Goal: Task Accomplishment & Management: Use online tool/utility

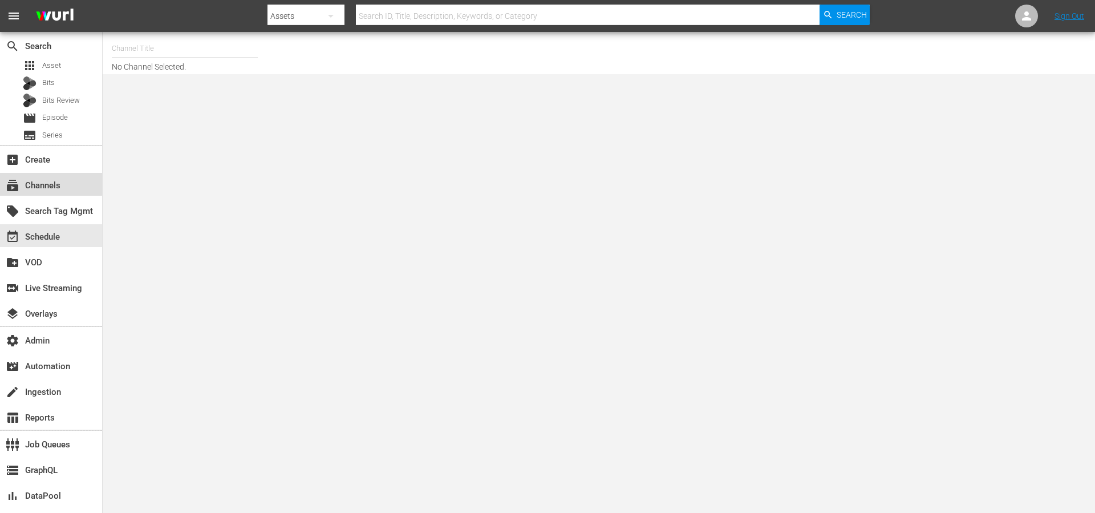
click at [48, 184] on div "subscriptions Channels" at bounding box center [32, 183] width 64 height 10
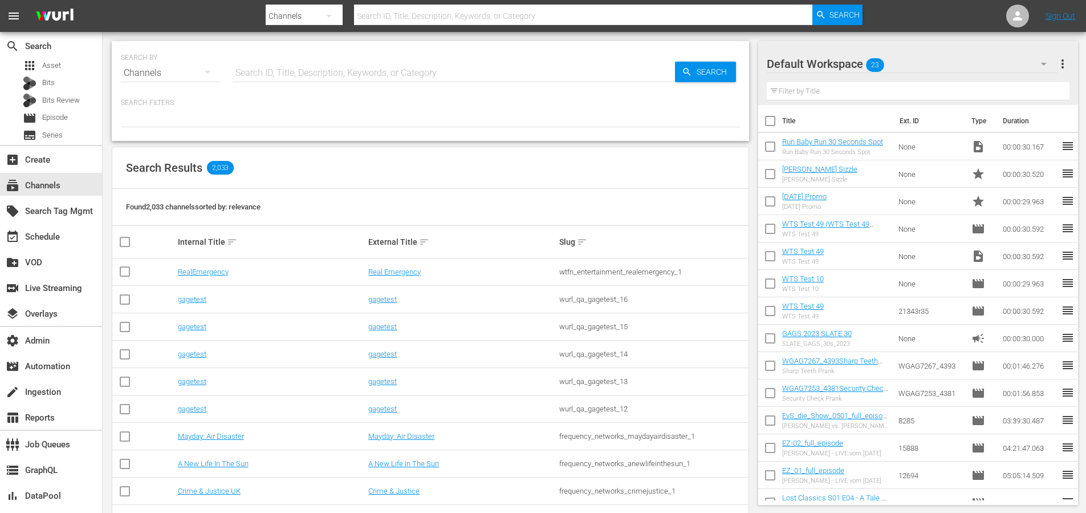
click at [438, 19] on input "text" at bounding box center [583, 15] width 459 height 27
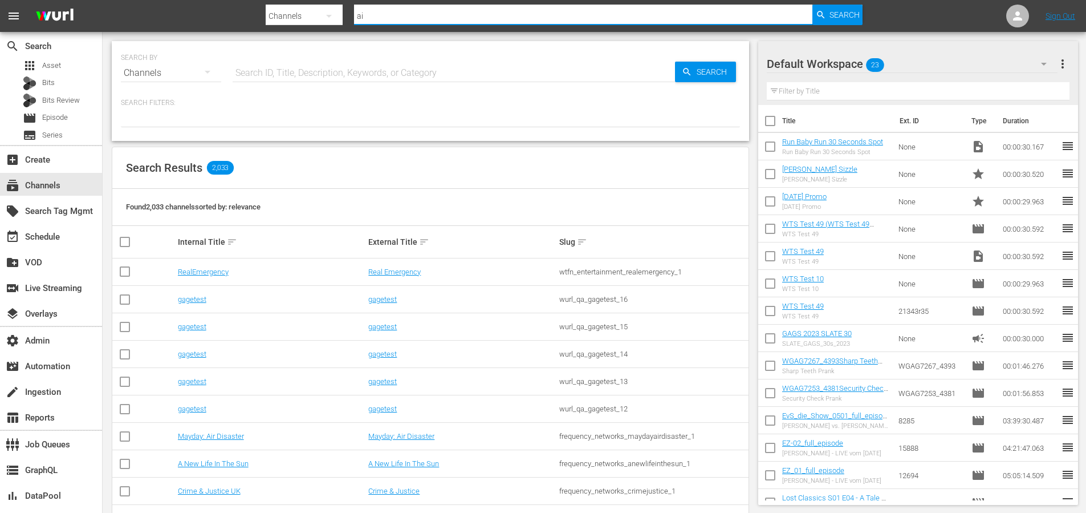
type input "a"
type input "dronetv"
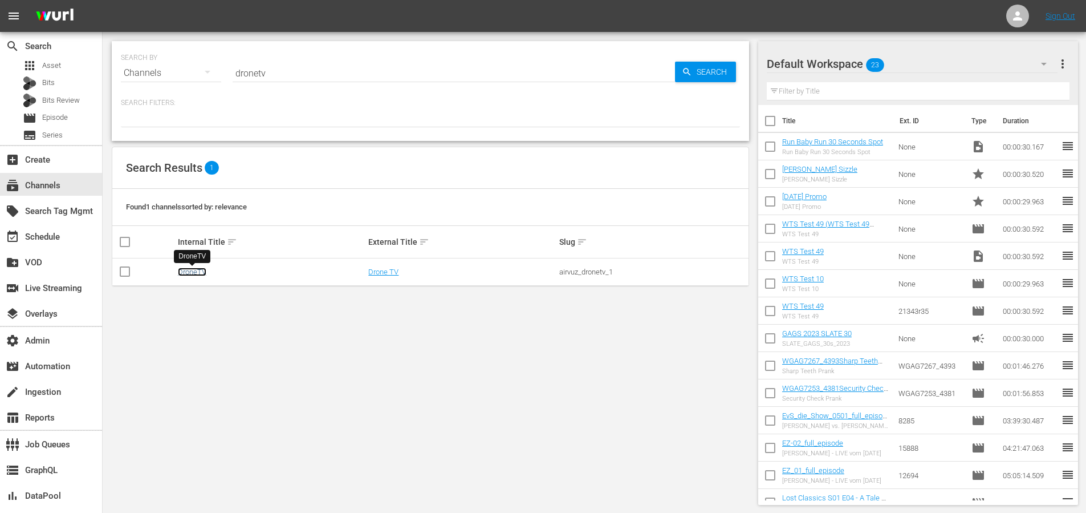
click at [197, 271] on link "DroneTV" at bounding box center [192, 271] width 29 height 9
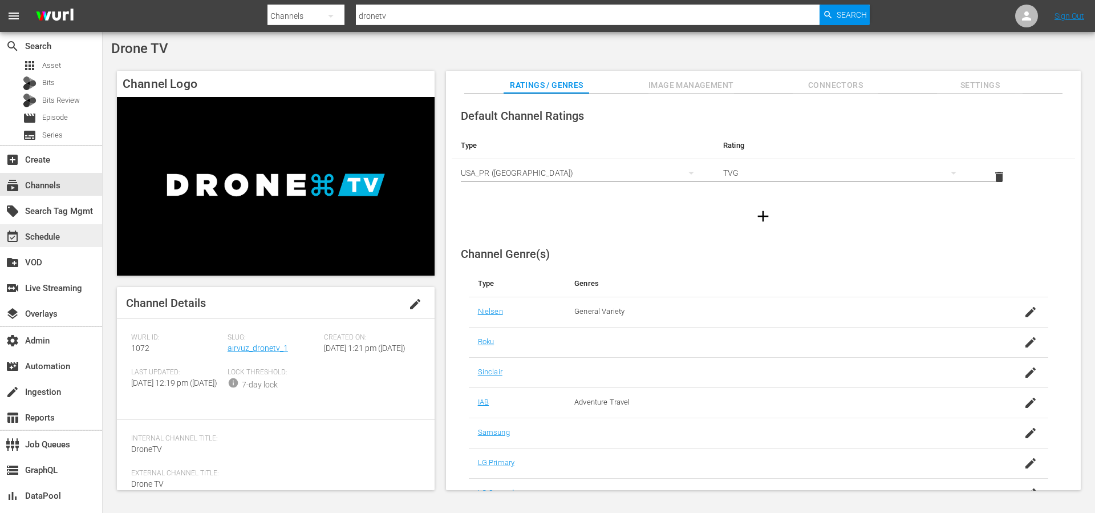
click at [43, 233] on div "event_available Schedule" at bounding box center [32, 235] width 64 height 10
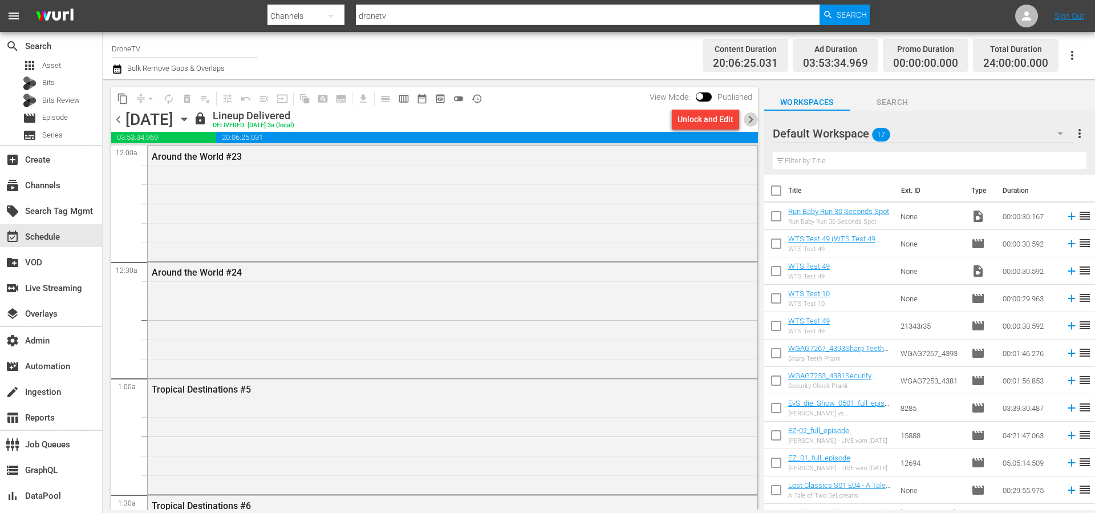
click at [749, 118] on span "chevron_right" at bounding box center [750, 119] width 14 height 14
click at [709, 96] on input "checkbox" at bounding box center [700, 99] width 24 height 8
checkbox input "true"
click at [123, 120] on span "chevron_left" at bounding box center [118, 119] width 14 height 14
drag, startPoint x: 535, startPoint y: 77, endPoint x: 477, endPoint y: 68, distance: 58.9
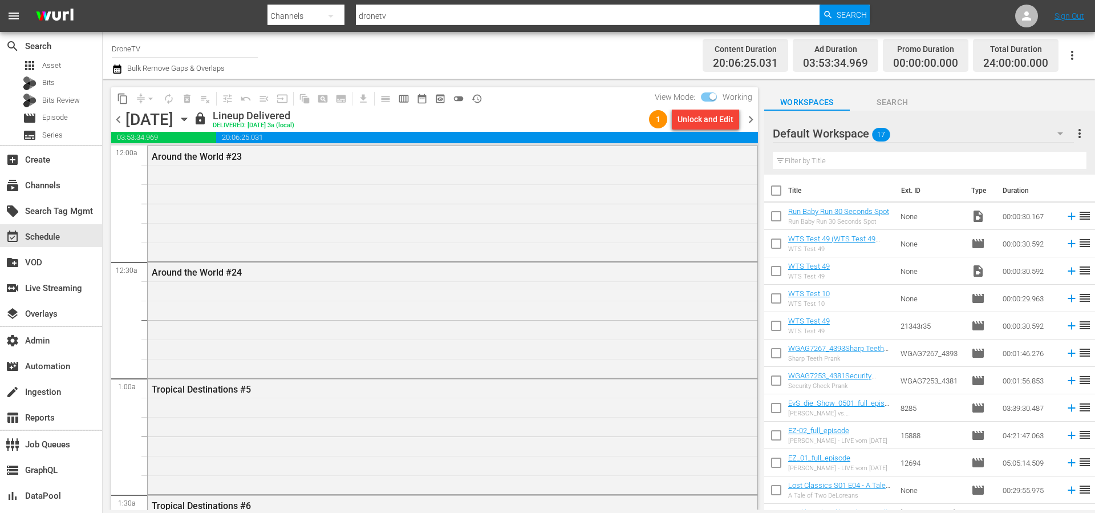
click at [535, 76] on div "Channel Title DroneTV Bulk Remove Gaps & Overlaps Content Duration 20:06:25.031…" at bounding box center [599, 55] width 992 height 47
click at [751, 118] on span "chevron_right" at bounding box center [750, 119] width 14 height 14
click at [440, 102] on span "preview_outlined" at bounding box center [439, 98] width 11 height 11
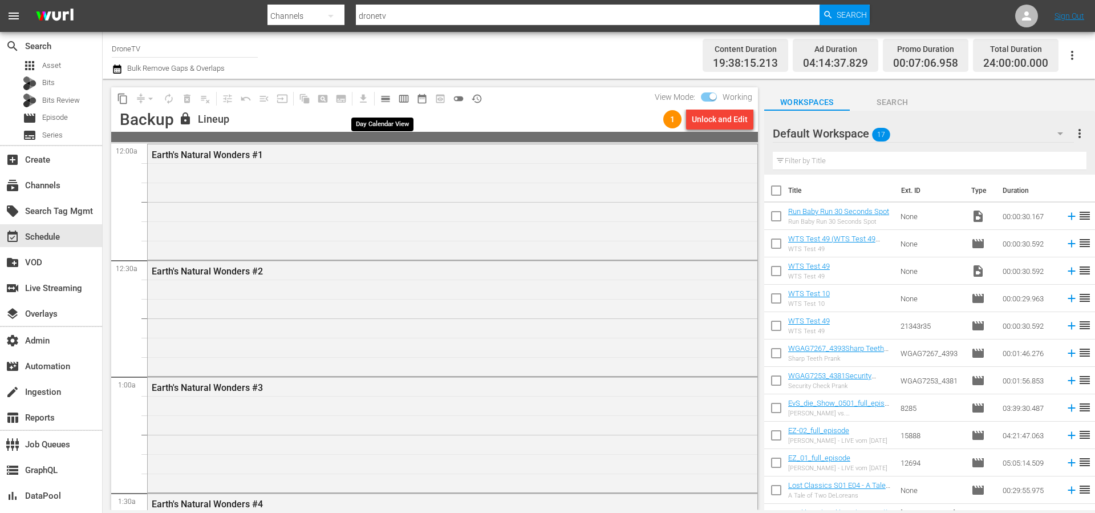
click at [385, 99] on span "calendar_view_day_outlined" at bounding box center [385, 98] width 11 height 11
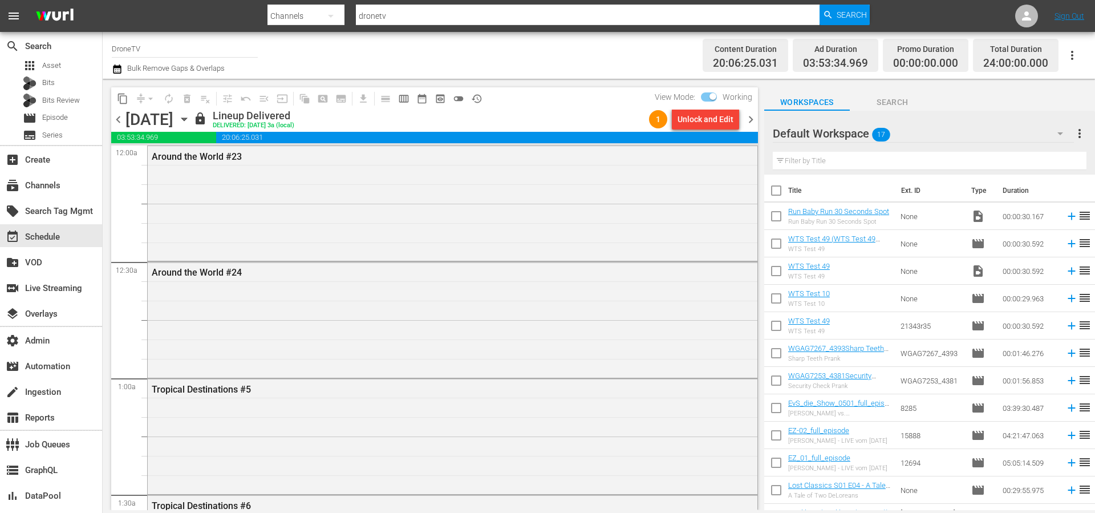
click at [754, 119] on span "chevron_right" at bounding box center [750, 119] width 14 height 14
click at [1075, 56] on icon "button" at bounding box center [1072, 55] width 14 height 14
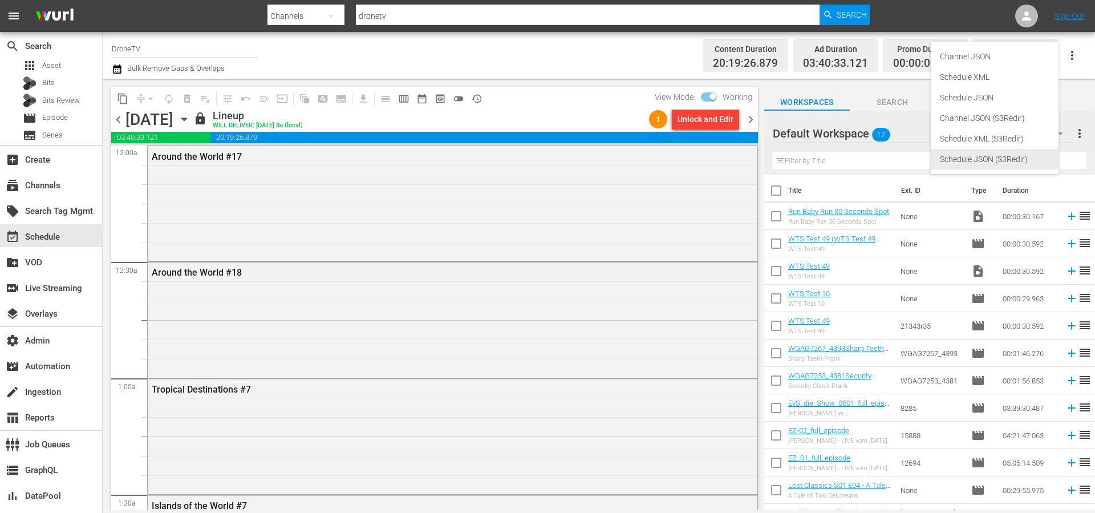
click at [986, 157] on div "Schedule JSON (S3Redir)" at bounding box center [994, 159] width 109 height 21
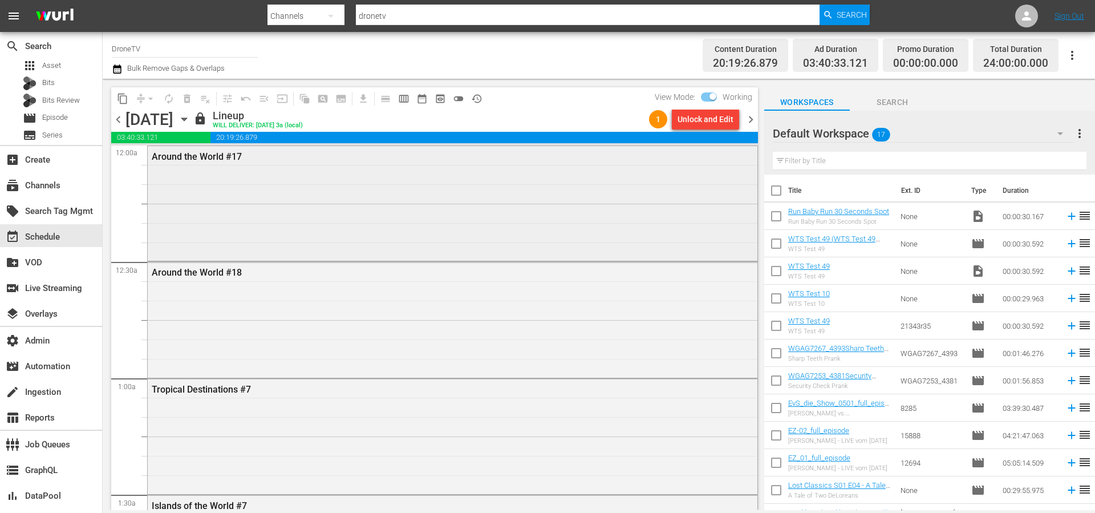
click at [547, 194] on div "Around the World #17" at bounding box center [453, 202] width 610 height 113
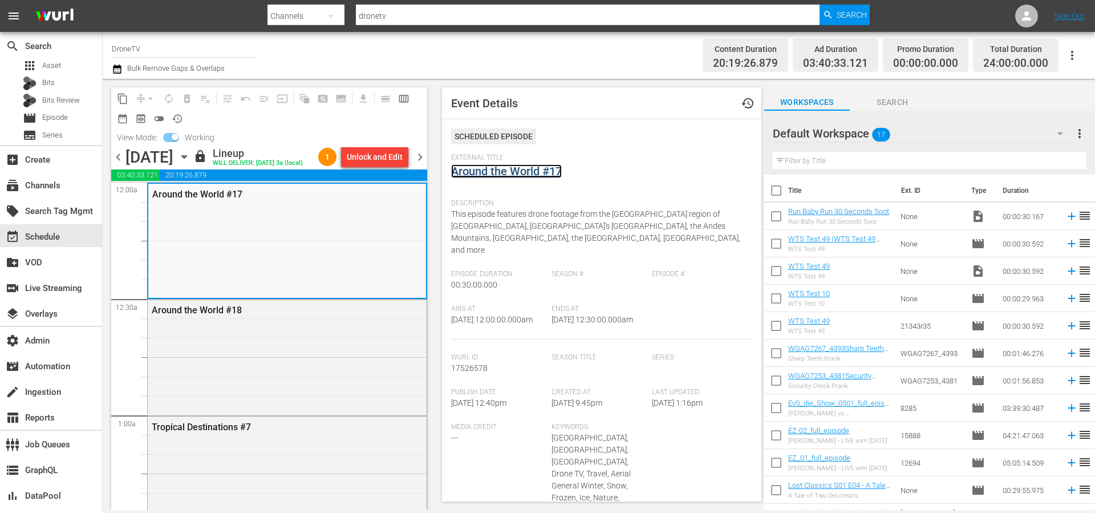
click at [524, 172] on link "Around the World #17" at bounding box center [506, 171] width 111 height 14
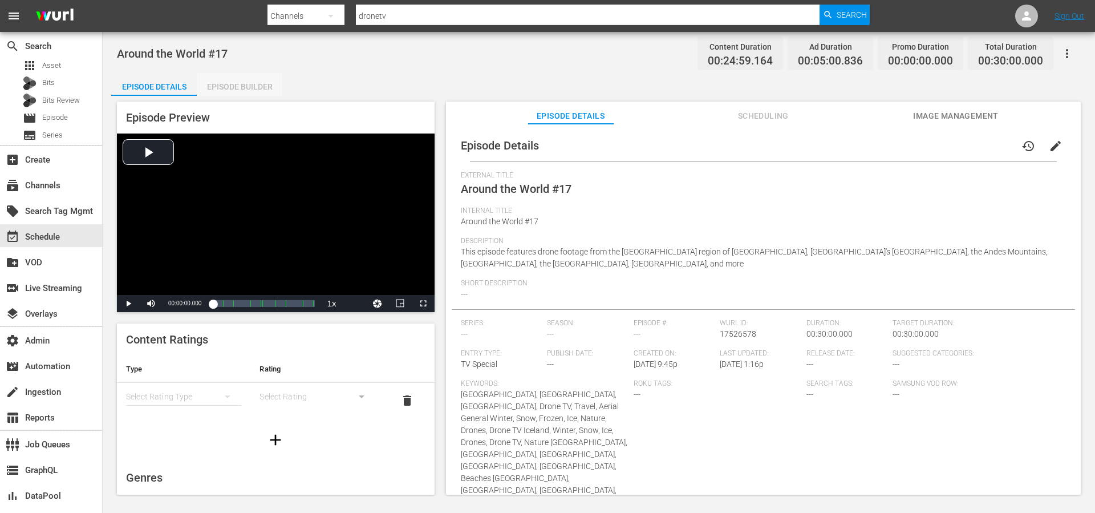
click at [260, 90] on div "Episode Builder" at bounding box center [240, 86] width 86 height 27
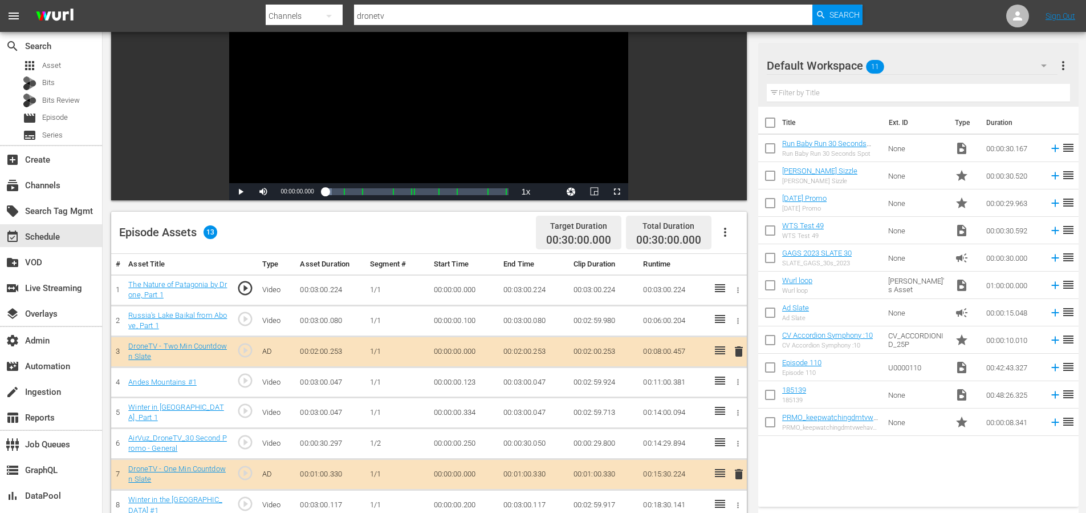
scroll to position [8, 0]
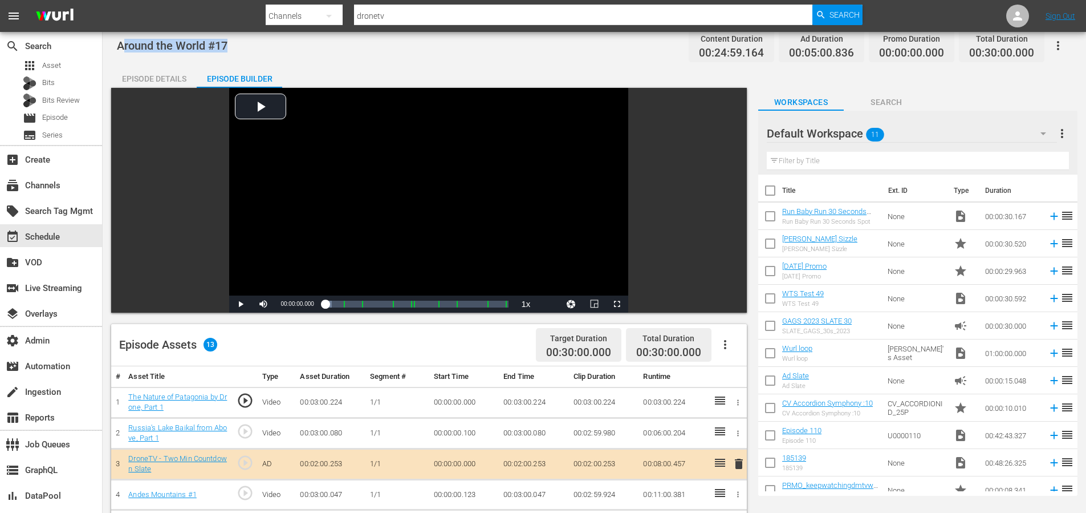
drag, startPoint x: 234, startPoint y: 47, endPoint x: 132, endPoint y: 47, distance: 102.1
click at [123, 44] on div "Around the World #17 Content Duration 00:24:59.164 Ad Duration 00:05:00.836 Pro…" at bounding box center [594, 45] width 955 height 26
copy span "round the World #17"
click at [142, 396] on link "The Nature of Patagonia by Drone, Part 1" at bounding box center [177, 401] width 99 height 19
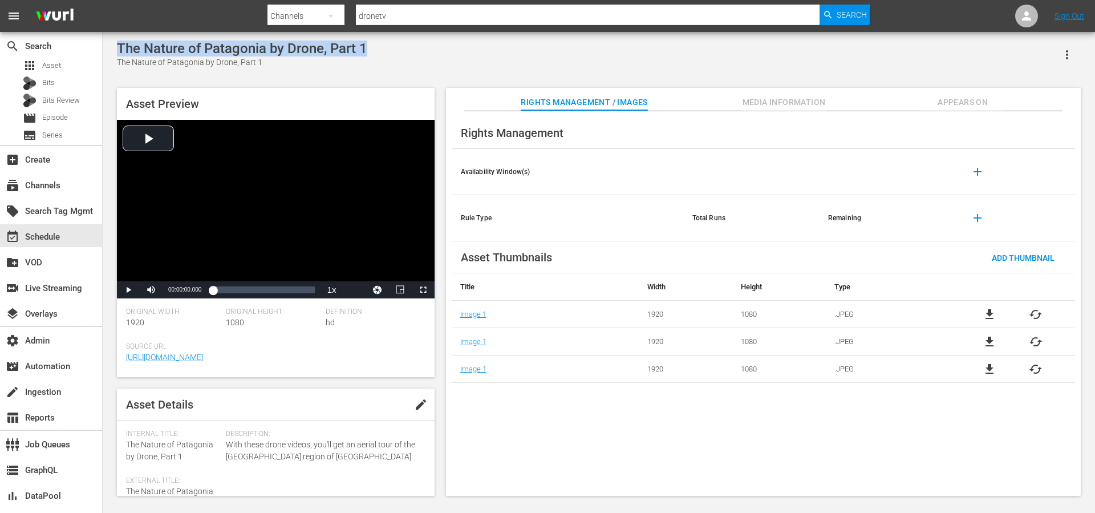
drag, startPoint x: 372, startPoint y: 51, endPoint x: 120, endPoint y: 51, distance: 252.0
click at [120, 51] on div "The Nature of Patagonia by Drone, Part 1 The Nature of Patagonia by Drone, Part…" at bounding box center [599, 54] width 964 height 28
click at [497, 52] on div "The Nature of Patagonia by Drone, Part 1 The Nature of Patagonia by Drone, Part…" at bounding box center [599, 54] width 964 height 28
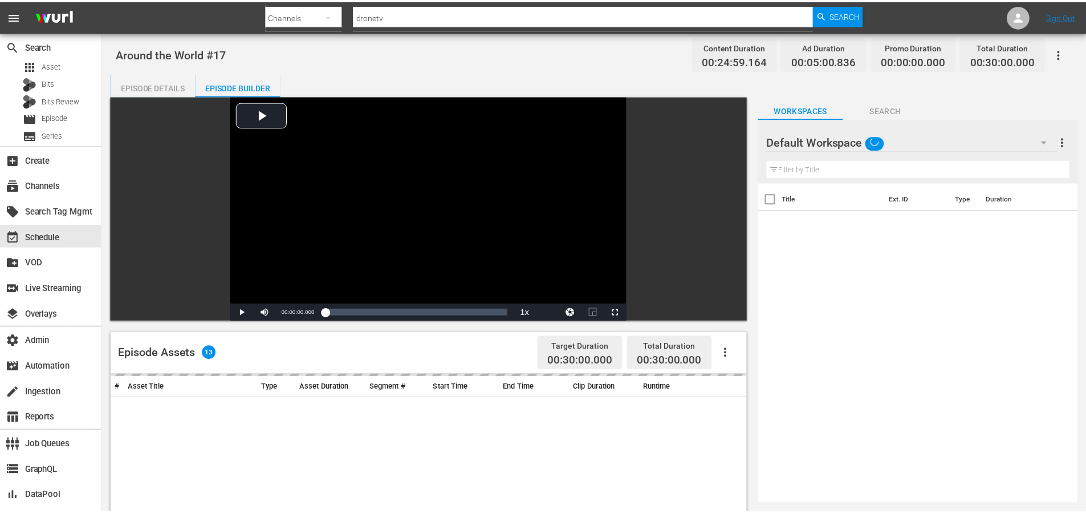
scroll to position [8, 0]
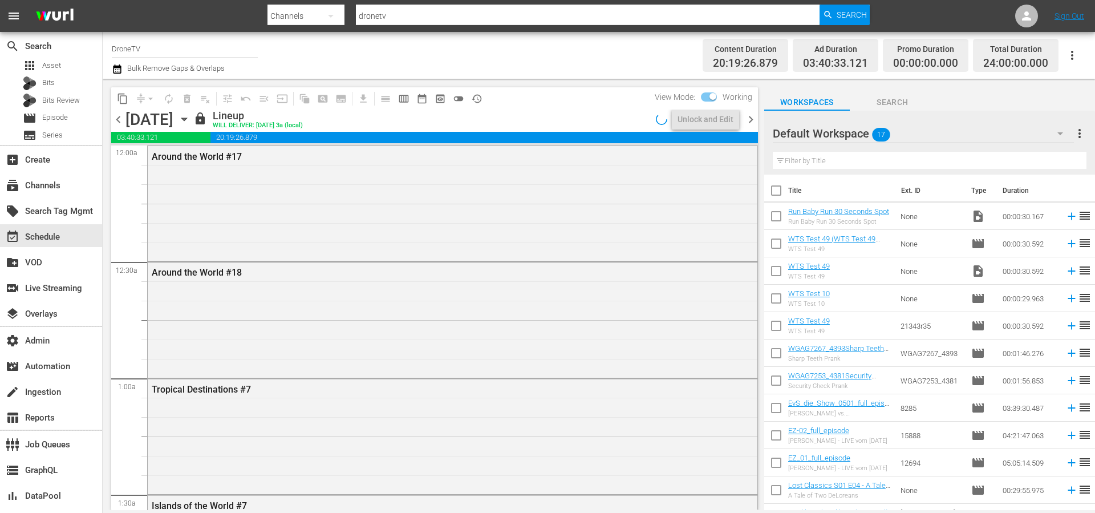
click at [116, 117] on span "chevron_left" at bounding box center [118, 119] width 14 height 14
click at [754, 119] on span "chevron_right" at bounding box center [750, 119] width 14 height 14
click at [481, 97] on span "history_outlined" at bounding box center [476, 98] width 11 height 11
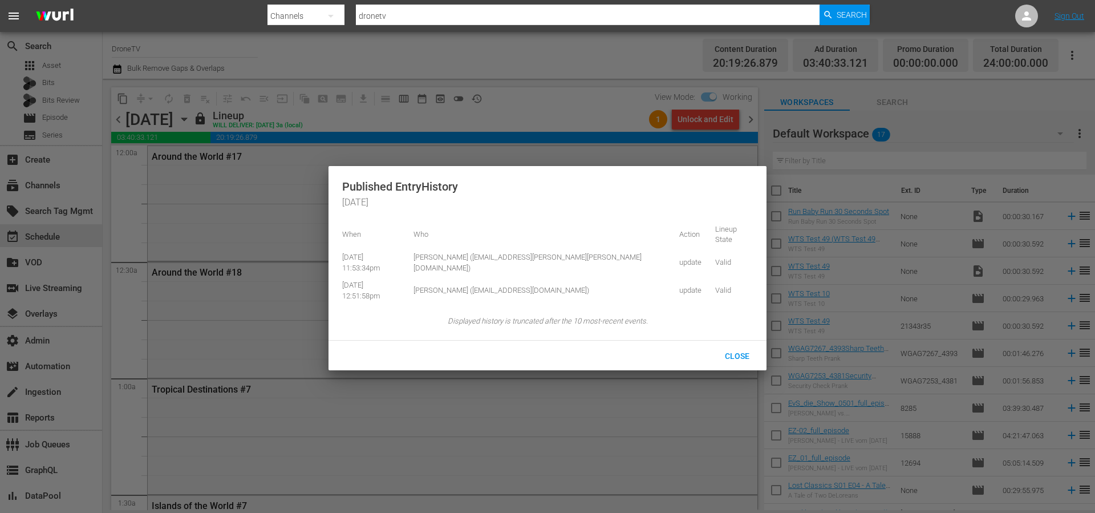
click at [502, 82] on div at bounding box center [547, 256] width 1095 height 513
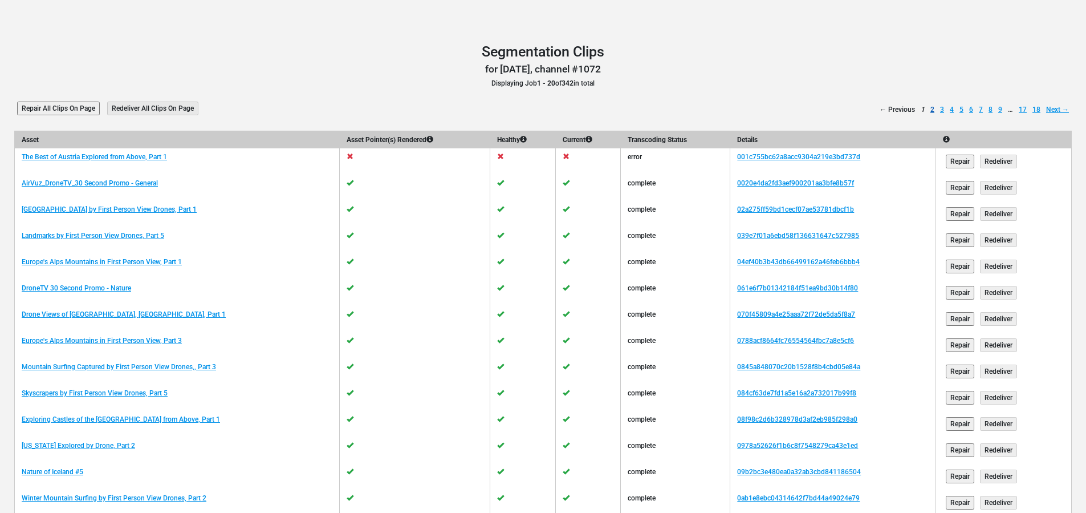
click at [931, 110] on link "2" at bounding box center [933, 109] width 4 height 10
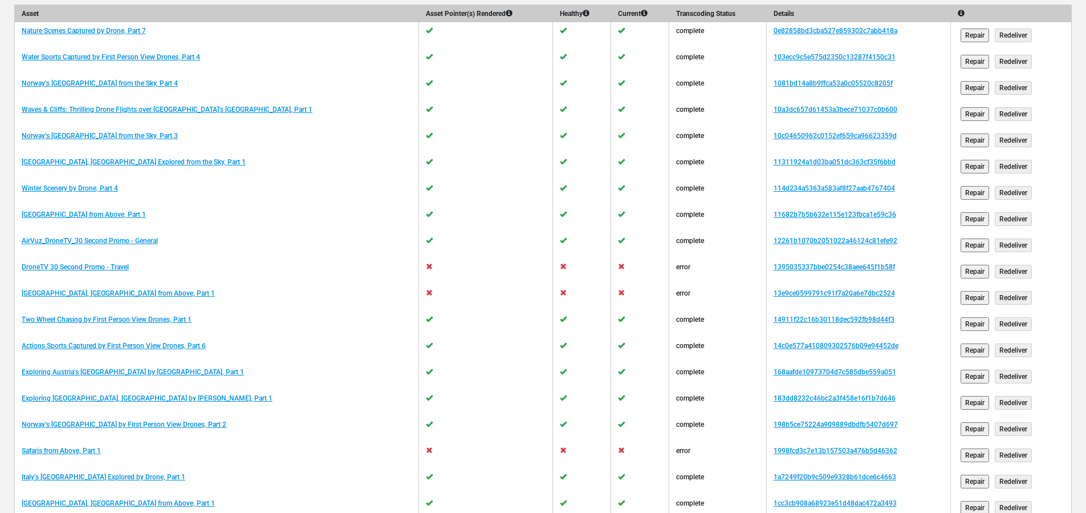
scroll to position [232, 0]
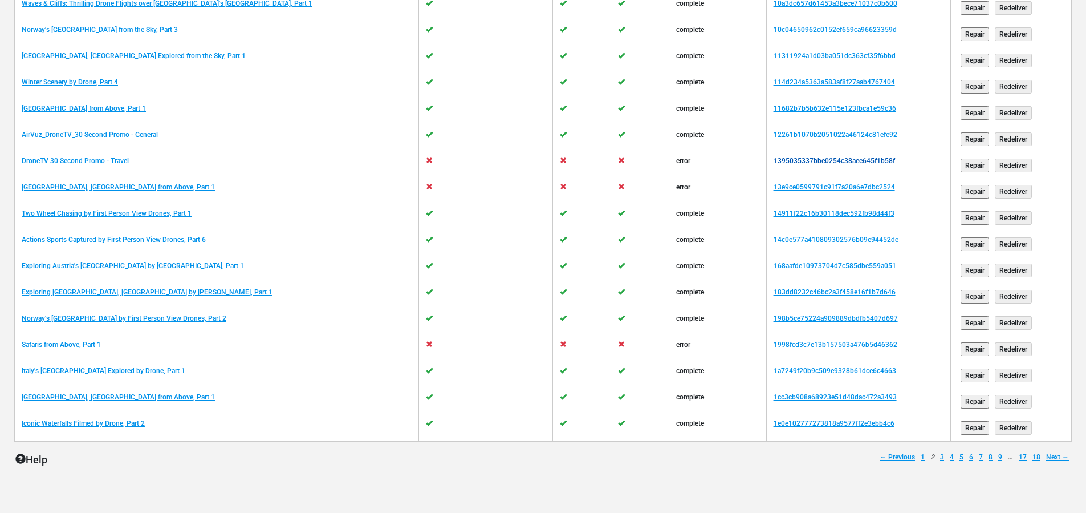
click at [775, 161] on link "1395035337bbe0254c38aee645f1b58f" at bounding box center [834, 161] width 121 height 8
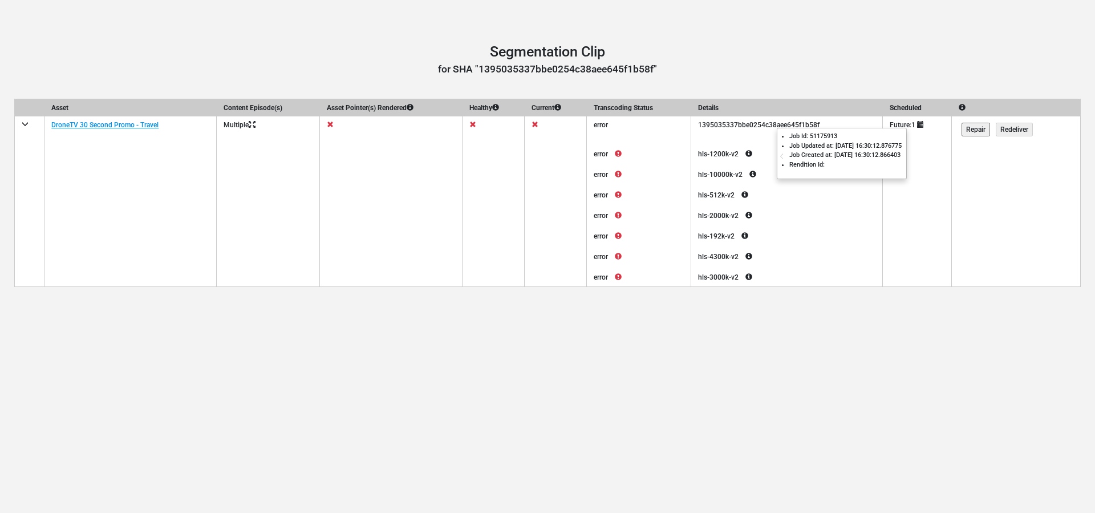
click at [759, 153] on icon at bounding box center [748, 154] width 21 height 14
click at [628, 155] on icon at bounding box center [618, 154] width 21 height 14
click at [628, 178] on icon at bounding box center [618, 174] width 21 height 14
click at [533, 181] on td at bounding box center [556, 173] width 62 height 21
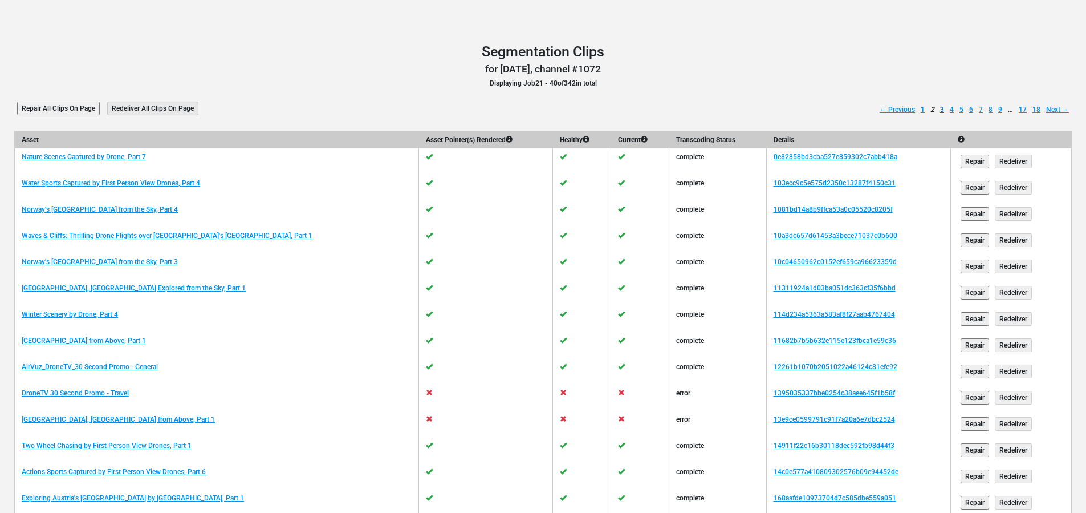
click at [941, 108] on link "3" at bounding box center [942, 109] width 4 height 10
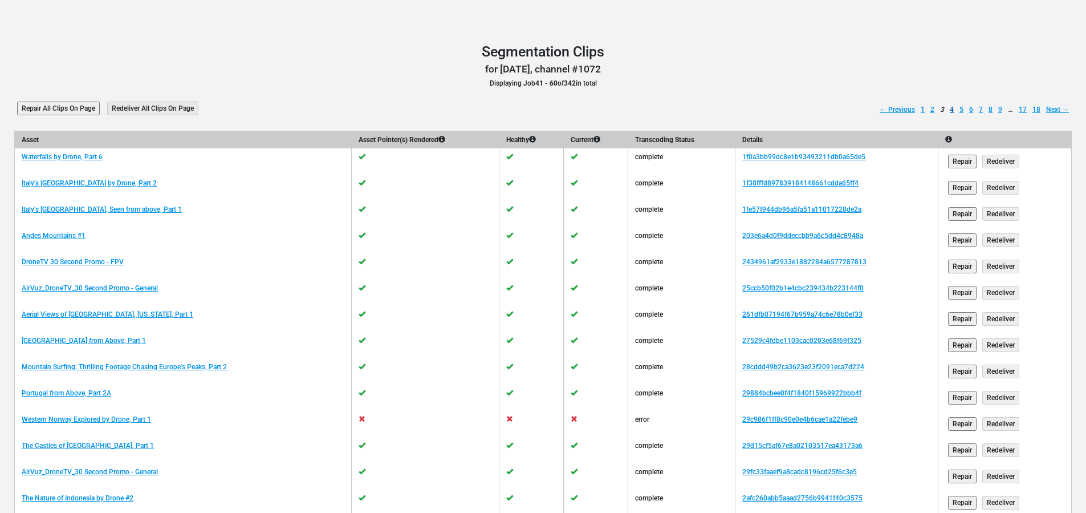
click at [951, 111] on link "4" at bounding box center [952, 109] width 4 height 10
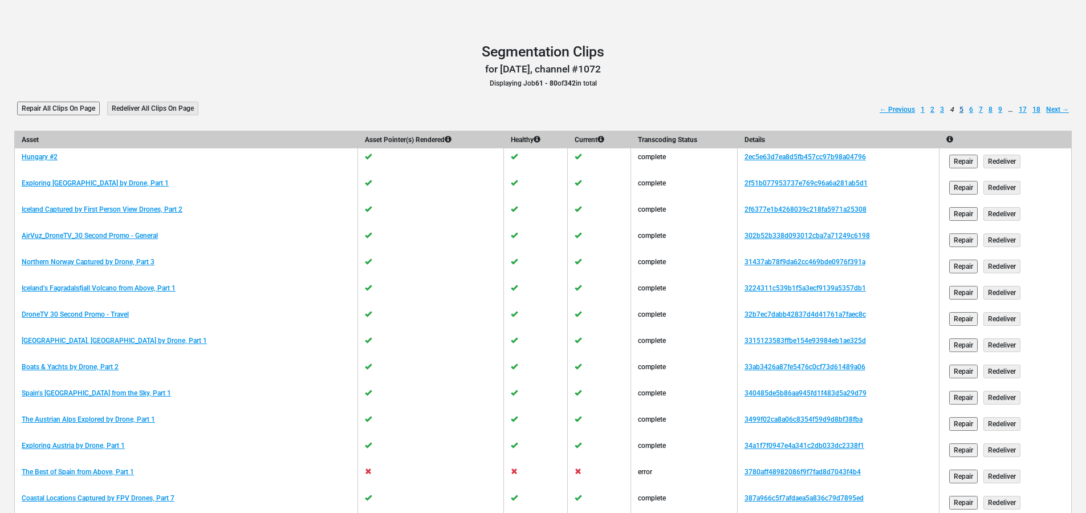
click at [962, 107] on link "5" at bounding box center [962, 109] width 4 height 10
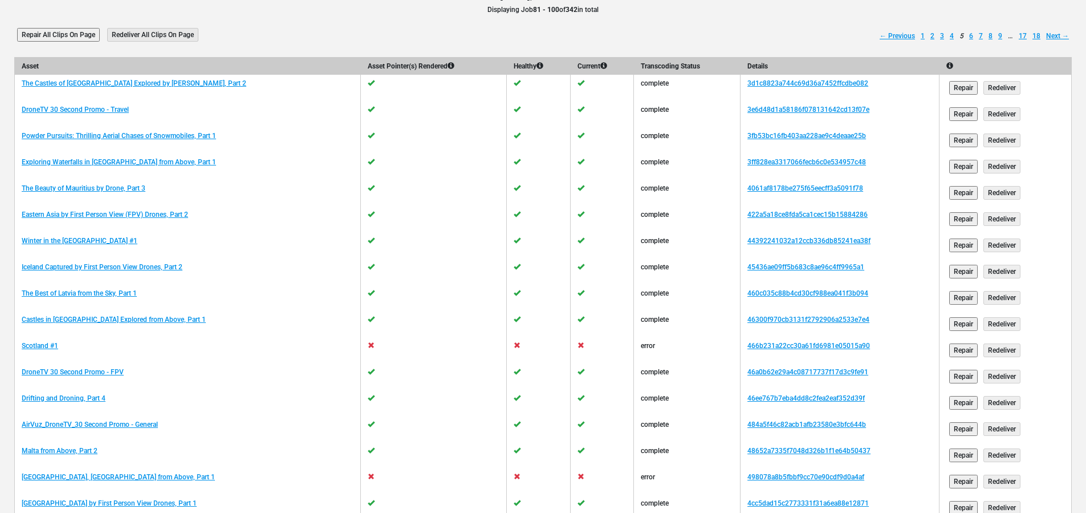
scroll to position [72, 0]
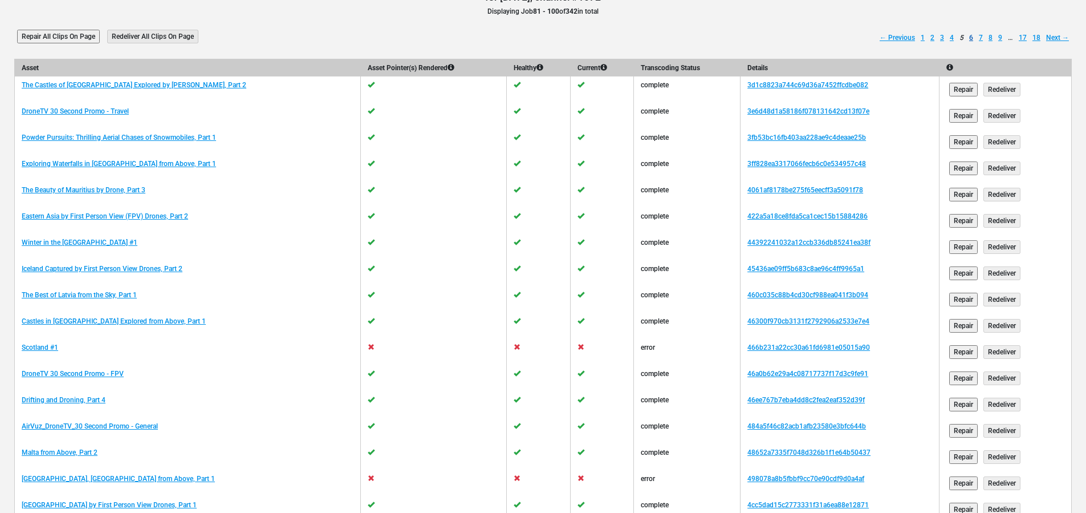
click at [973, 36] on link "6" at bounding box center [971, 37] width 4 height 10
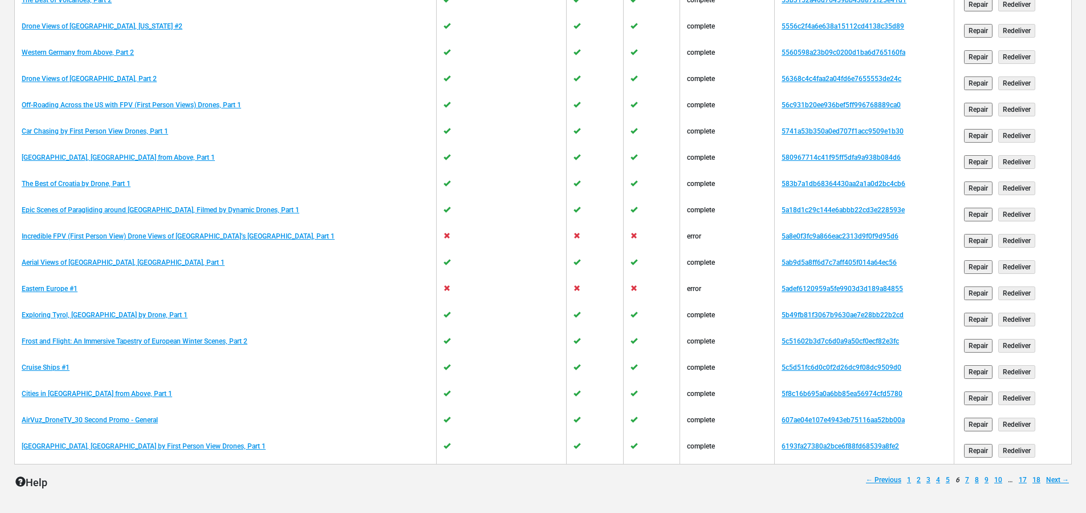
scroll to position [212, 0]
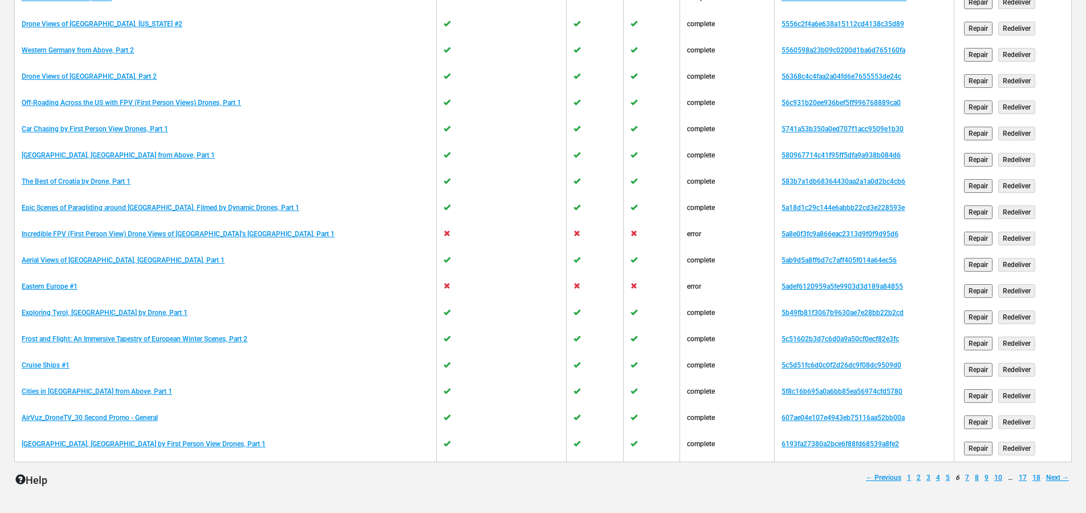
click at [488, 238] on td at bounding box center [502, 238] width 130 height 26
click at [782, 233] on link "5a8e0f3fc9a866eac2313d9f0f9d95d6" at bounding box center [840, 234] width 117 height 8
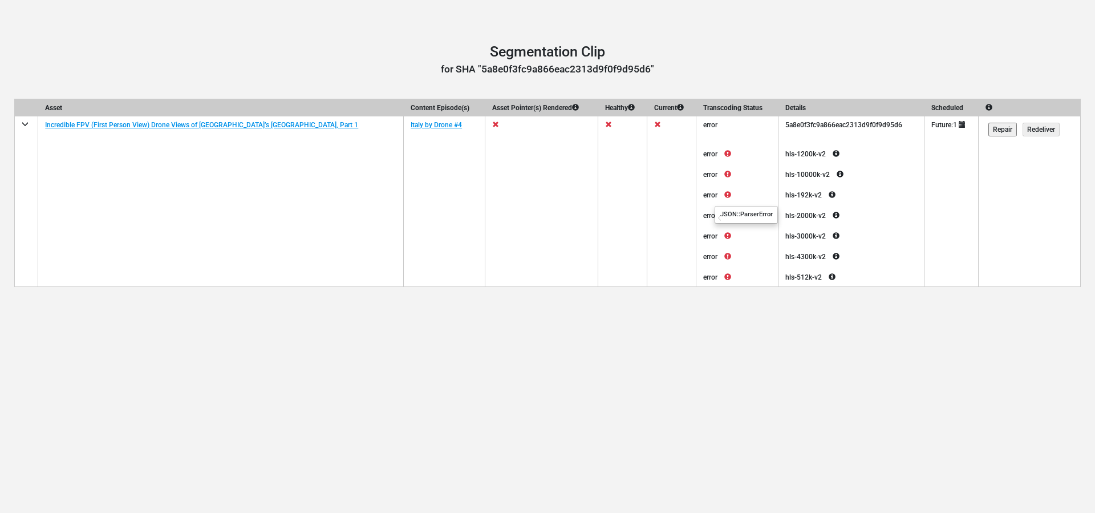
click at [717, 213] on icon at bounding box center [727, 215] width 21 height 14
click at [654, 124] on icon at bounding box center [657, 124] width 7 height 7
click at [605, 123] on icon at bounding box center [608, 124] width 7 height 7
click at [492, 146] on td at bounding box center [541, 153] width 113 height 21
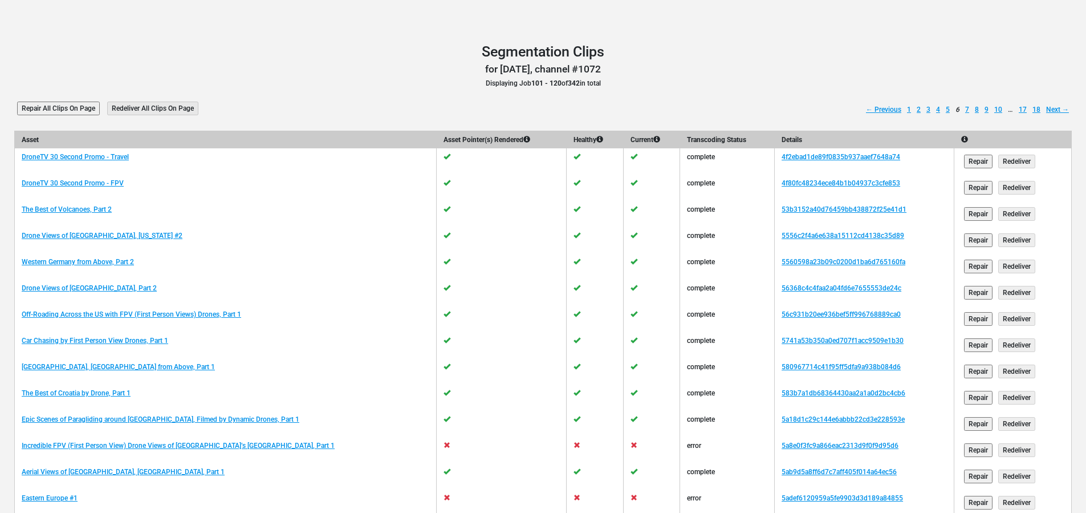
click at [810, 60] on h1 "Segmentation Clips" at bounding box center [543, 51] width 1058 height 17
click at [1038, 108] on link "18" at bounding box center [1037, 109] width 8 height 10
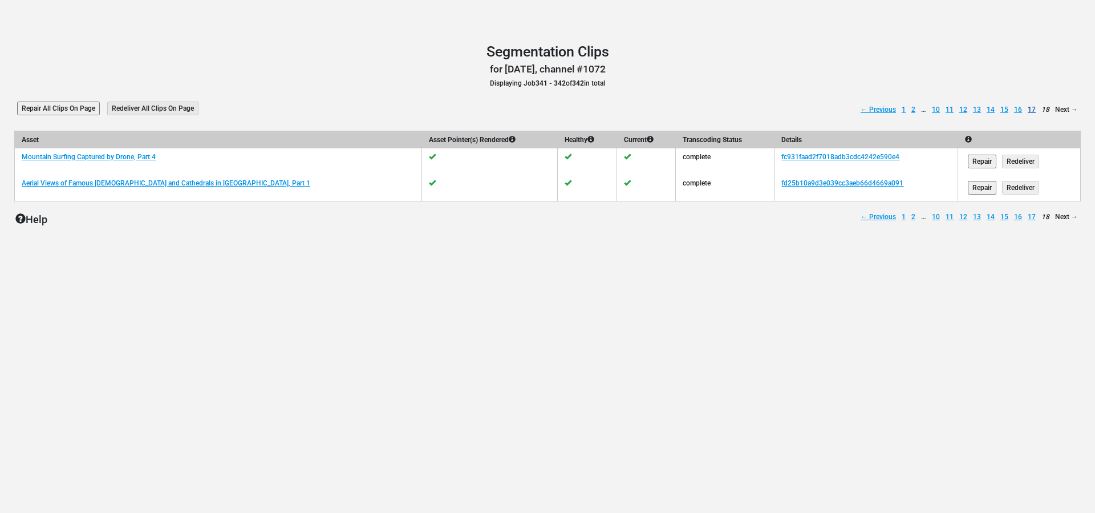
click at [1033, 108] on link "17" at bounding box center [1031, 109] width 8 height 10
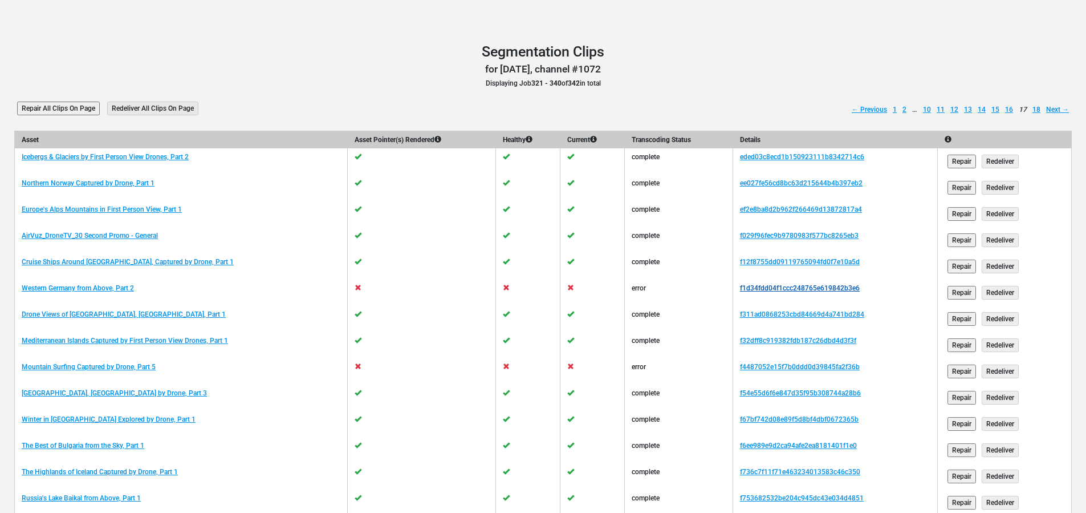
click at [759, 287] on link "f1d34fdd04f1ccc248765e619842b3e6" at bounding box center [800, 288] width 120 height 8
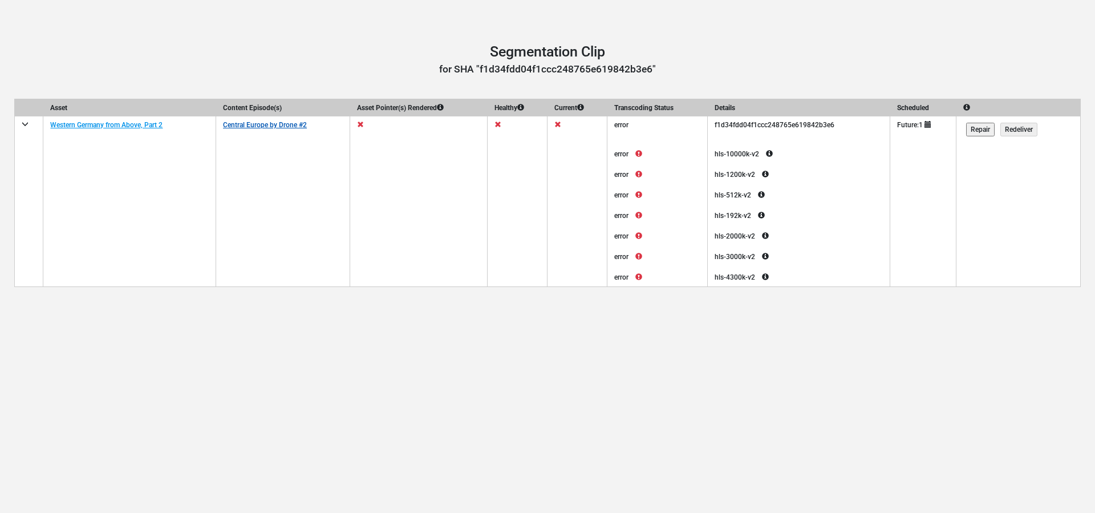
click at [265, 124] on link "Central Europe by Drone #2" at bounding box center [265, 125] width 84 height 8
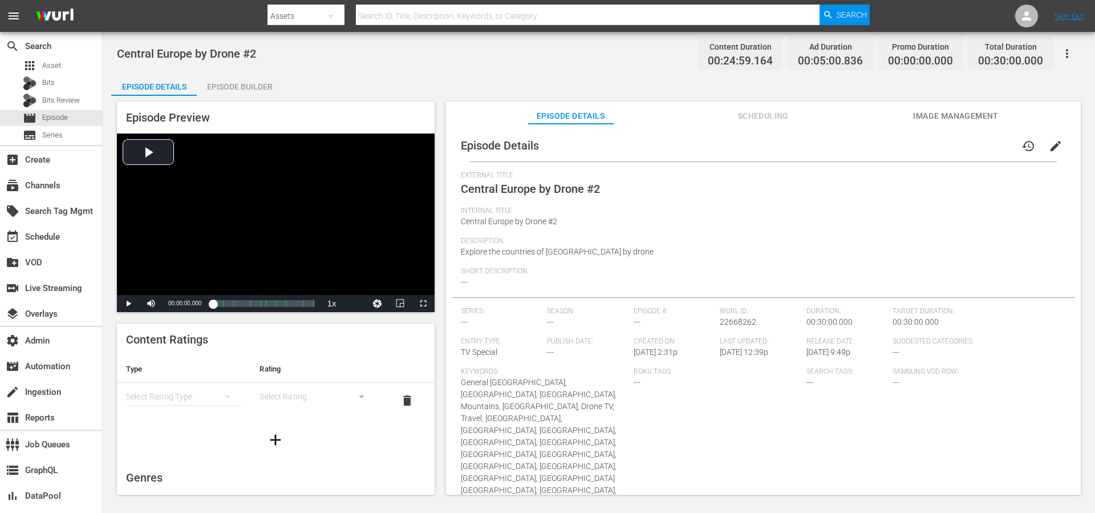
click at [1070, 57] on icon "button" at bounding box center [1067, 54] width 14 height 14
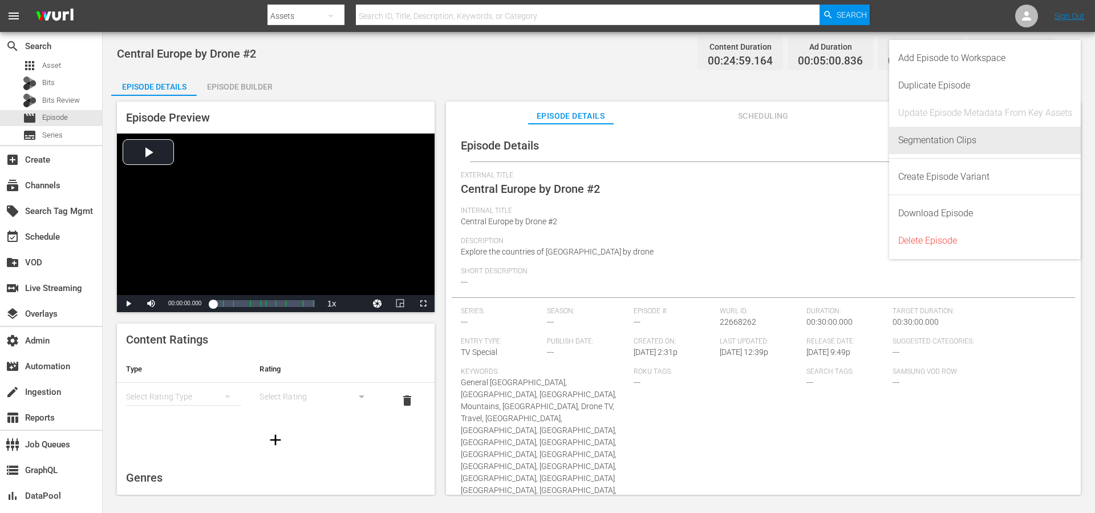
click at [943, 139] on div "Segmentation Clips" at bounding box center [985, 140] width 174 height 27
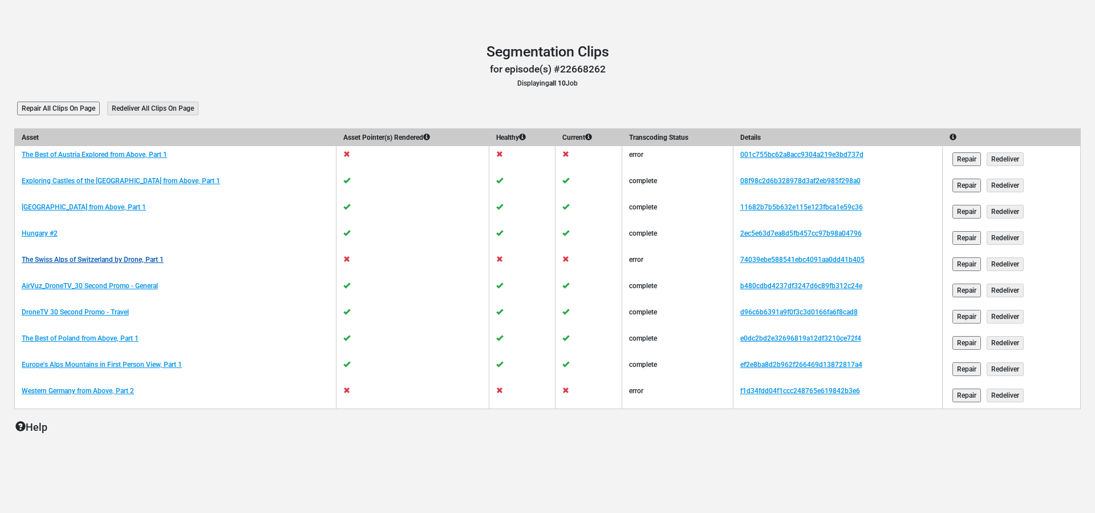
click at [161, 262] on link "The Swiss Alps of Switzerland by Drone, Part 1" at bounding box center [93, 259] width 142 height 8
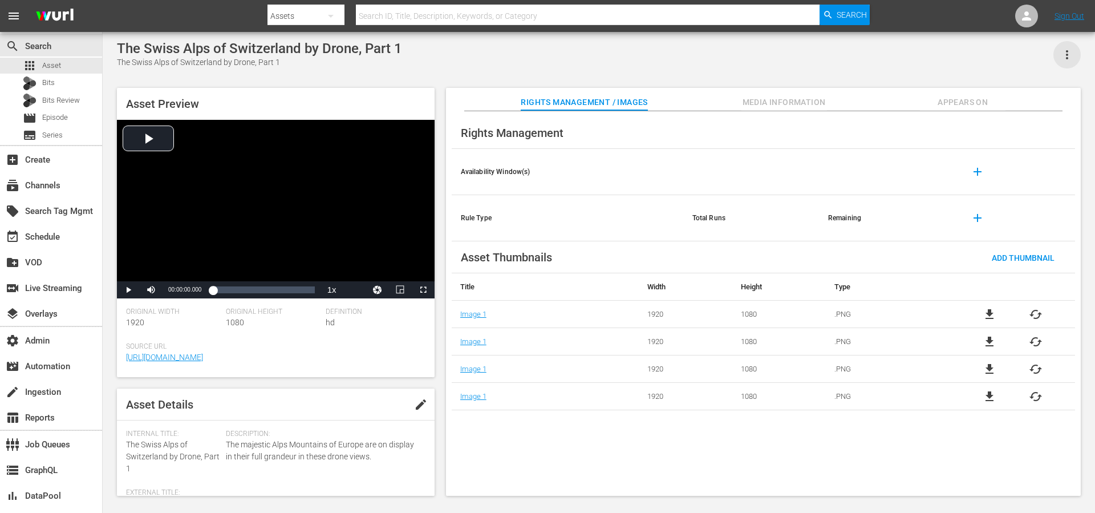
click at [1061, 60] on icon "button" at bounding box center [1067, 55] width 14 height 14
click at [1017, 92] on div "Segmentation Clips" at bounding box center [1016, 86] width 109 height 27
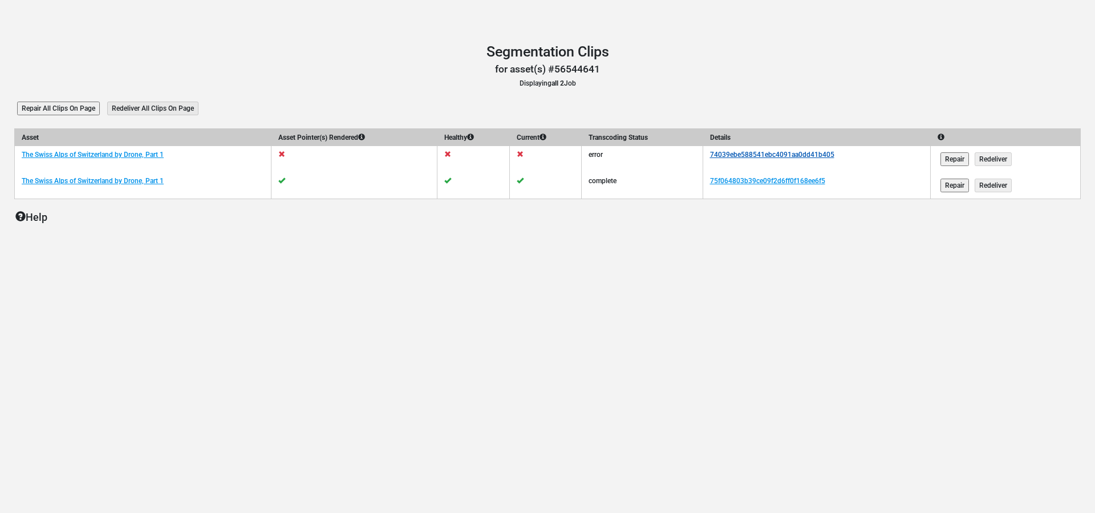
click at [794, 151] on link "74039ebe588541ebc4091aa0dd41b405" at bounding box center [772, 155] width 124 height 8
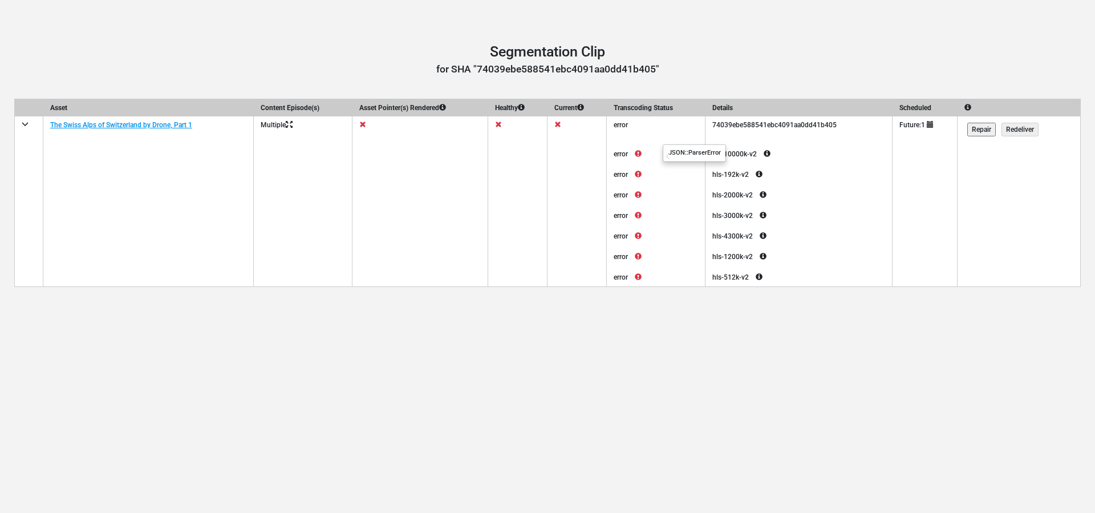
click at [647, 154] on icon at bounding box center [638, 154] width 21 height 14
click at [794, 67] on h3 "for SHA "74039ebe588541ebc4091aa0dd41b405"" at bounding box center [547, 69] width 1066 height 12
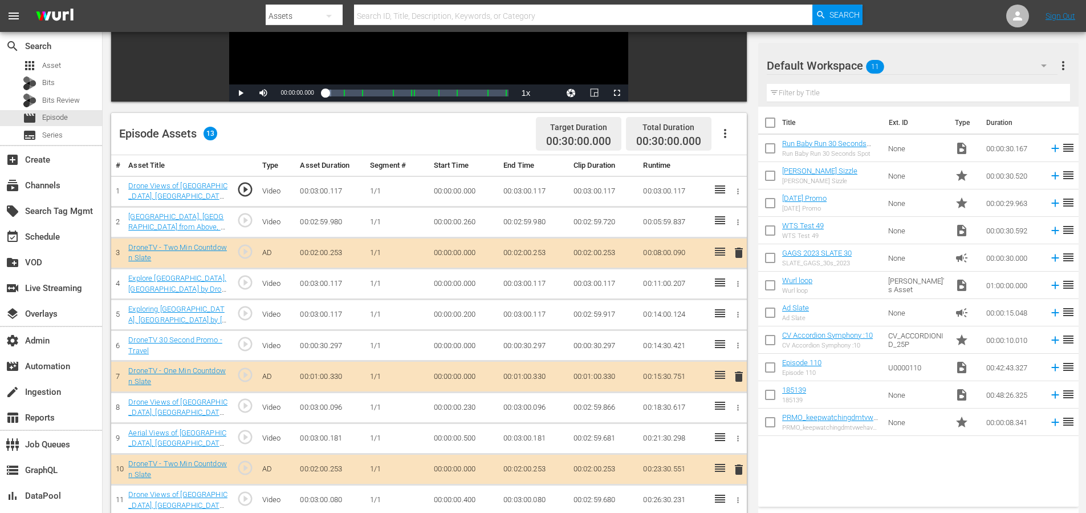
scroll to position [297, 0]
